Goal: Task Accomplishment & Management: Use online tool/utility

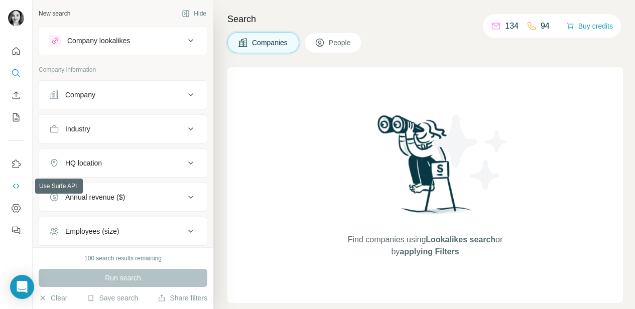
click at [17, 184] on icon "Use Surfe API" at bounding box center [16, 186] width 10 height 10
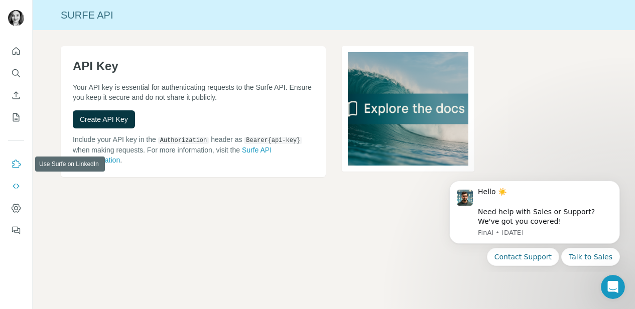
click at [18, 167] on icon "Use Surfe on LinkedIn" at bounding box center [16, 164] width 10 height 10
click at [17, 165] on icon "Use Surfe on LinkedIn" at bounding box center [16, 164] width 10 height 10
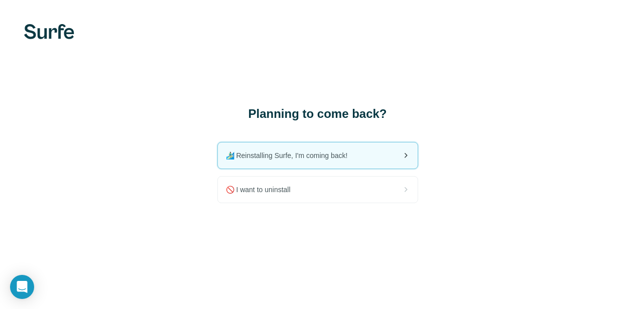
click at [283, 159] on span "🏄🏻‍♂️ Reinstalling Surfe, I'm coming back!" at bounding box center [291, 156] width 130 height 10
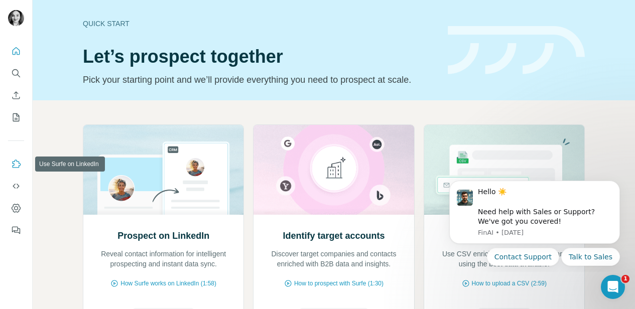
click at [16, 168] on icon "Use Surfe on LinkedIn" at bounding box center [16, 164] width 10 height 10
